Goal: Contribute content: Add original content to the website for others to see

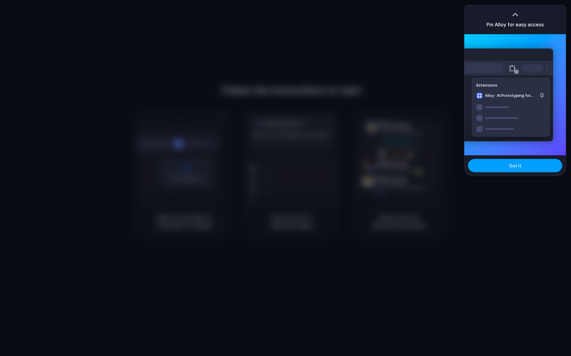
click at [509, 166] on span "Got it" at bounding box center [515, 166] width 12 height 6
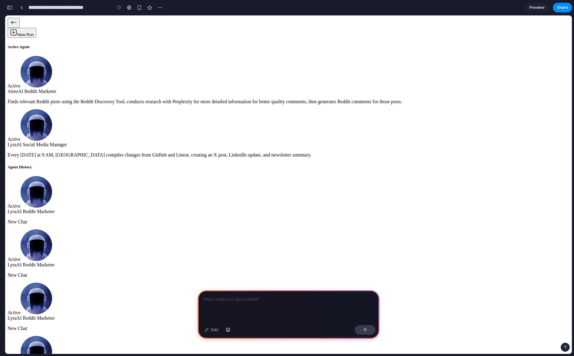
drag, startPoint x: 267, startPoint y: 313, endPoint x: 383, endPoint y: 292, distance: 117.9
drag, startPoint x: 269, startPoint y: 330, endPoint x: 225, endPoint y: 329, distance: 43.9
click at [249, 329] on div "Edit" at bounding box center [289, 331] width 182 height 16
drag, startPoint x: 204, startPoint y: 323, endPoint x: 211, endPoint y: 303, distance: 21.7
click at [211, 303] on div "Edit" at bounding box center [289, 315] width 182 height 48
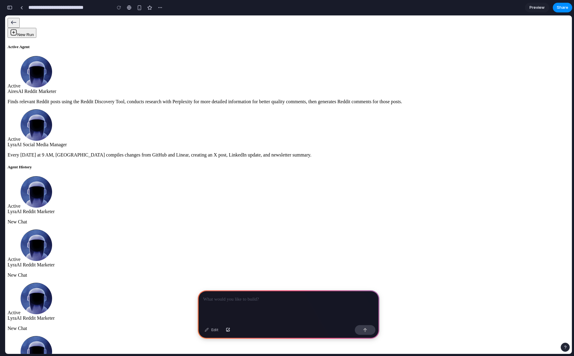
click at [233, 304] on div at bounding box center [289, 307] width 182 height 32
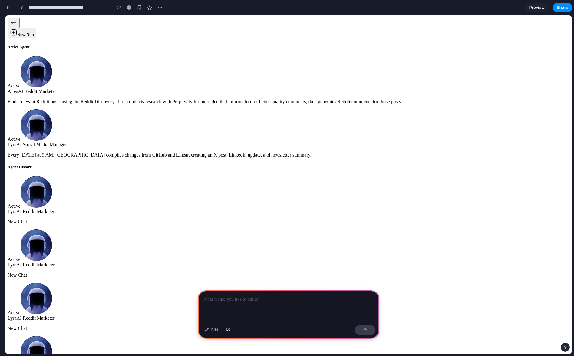
click at [227, 307] on div at bounding box center [289, 307] width 182 height 32
click at [231, 310] on div at bounding box center [289, 307] width 182 height 32
